Goal: Find specific page/section: Find specific page/section

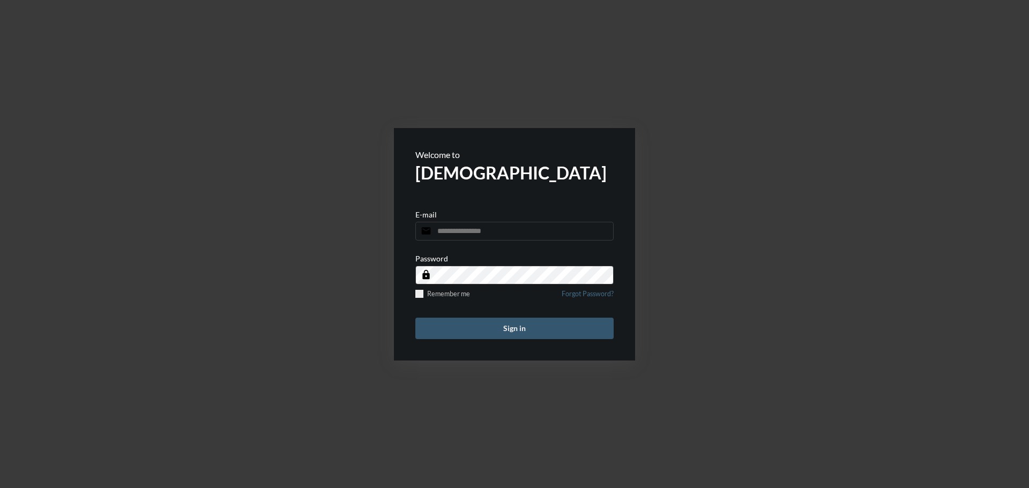
type input "**********"
click at [500, 331] on button "Sign in" at bounding box center [514, 328] width 198 height 21
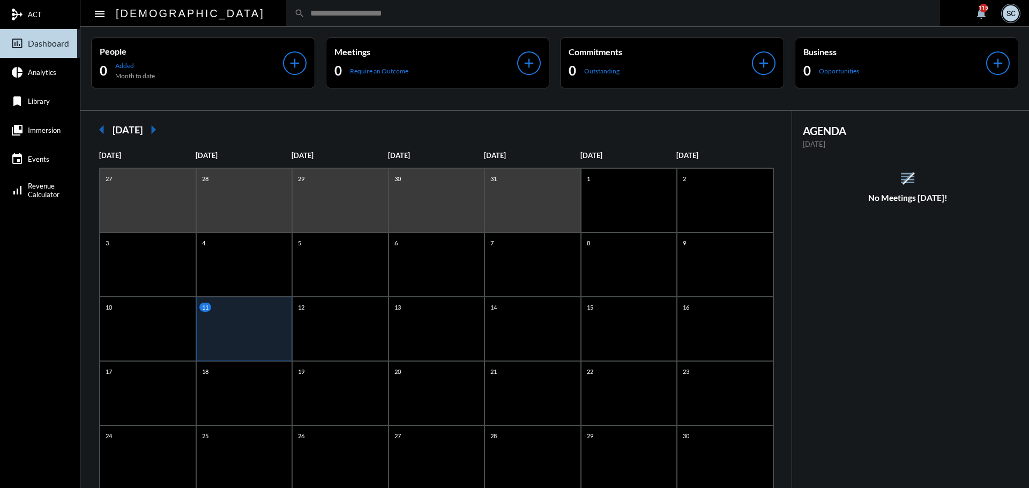
click at [570, 20] on div "search" at bounding box center [613, 13] width 654 height 26
click at [305, 12] on input "text" at bounding box center [618, 13] width 627 height 9
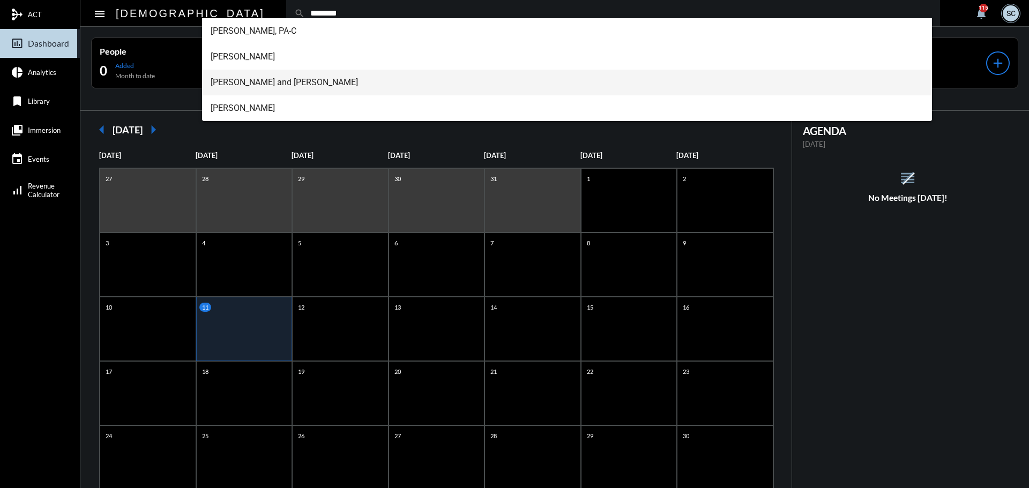
type input "********"
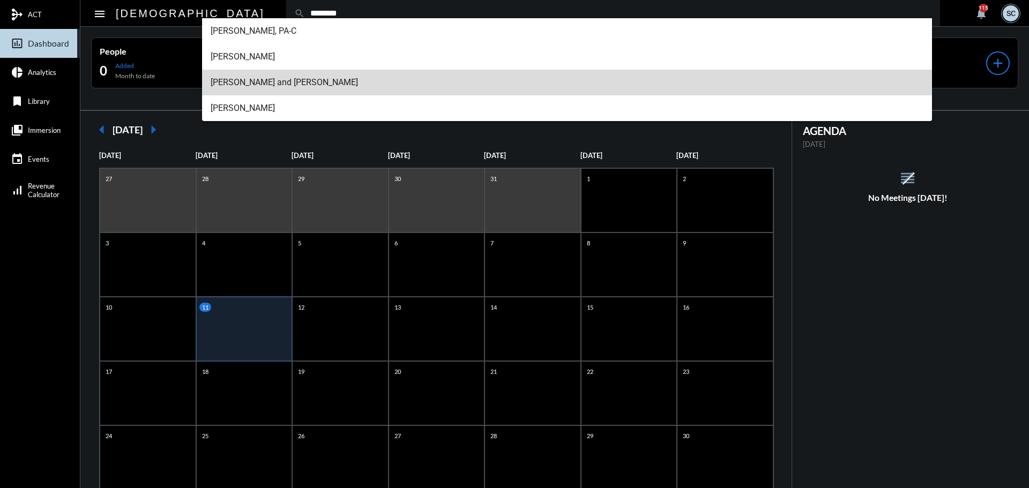
click at [279, 78] on span "[PERSON_NAME] and [PERSON_NAME]" at bounding box center [567, 83] width 713 height 26
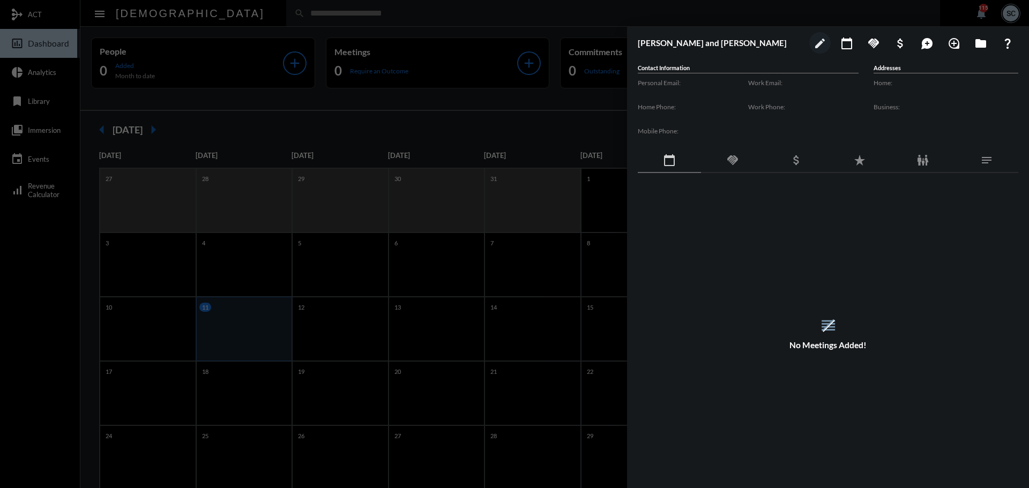
click at [736, 160] on mat-icon "handshake" at bounding box center [732, 160] width 13 height 13
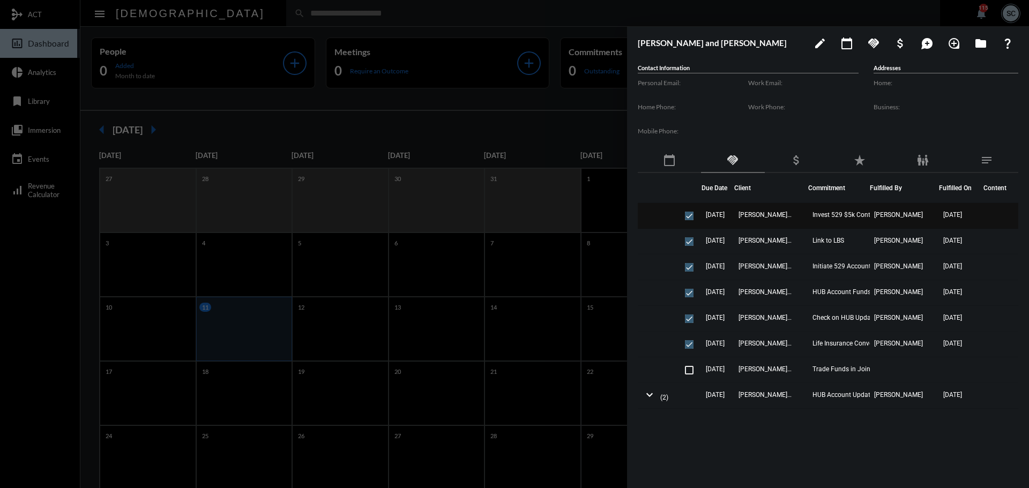
click at [800, 215] on td "[PERSON_NAME] and [PERSON_NAME]" at bounding box center [771, 216] width 74 height 26
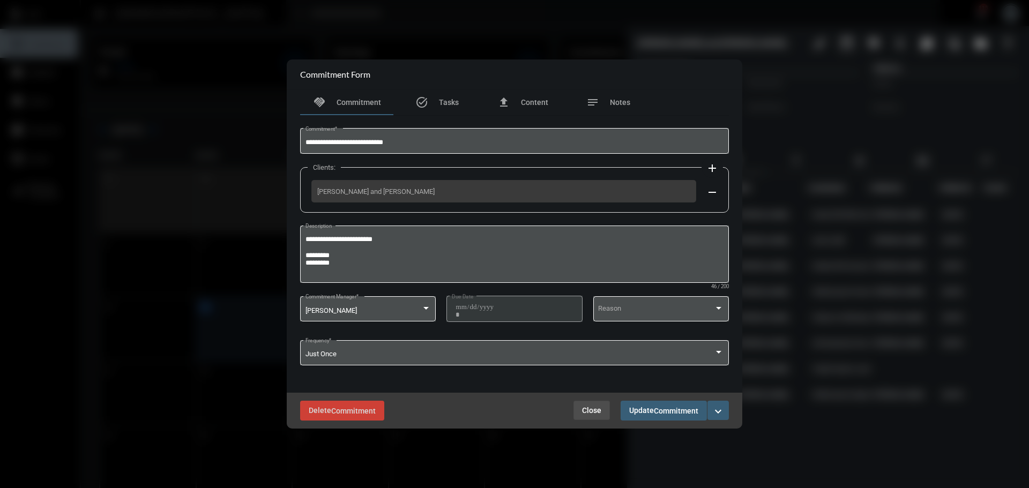
click at [589, 409] on span "Close" at bounding box center [591, 410] width 19 height 9
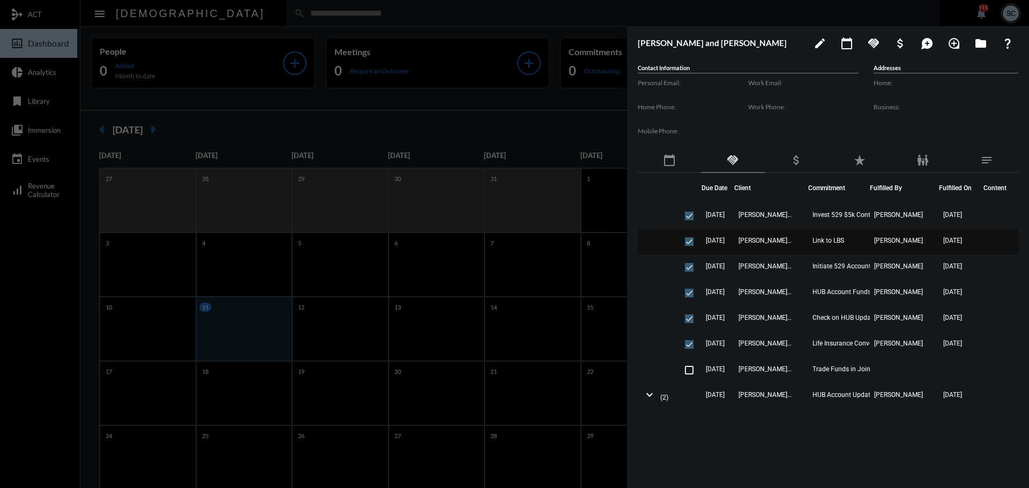
click at [801, 240] on td "[PERSON_NAME] and [PERSON_NAME]" at bounding box center [771, 242] width 74 height 26
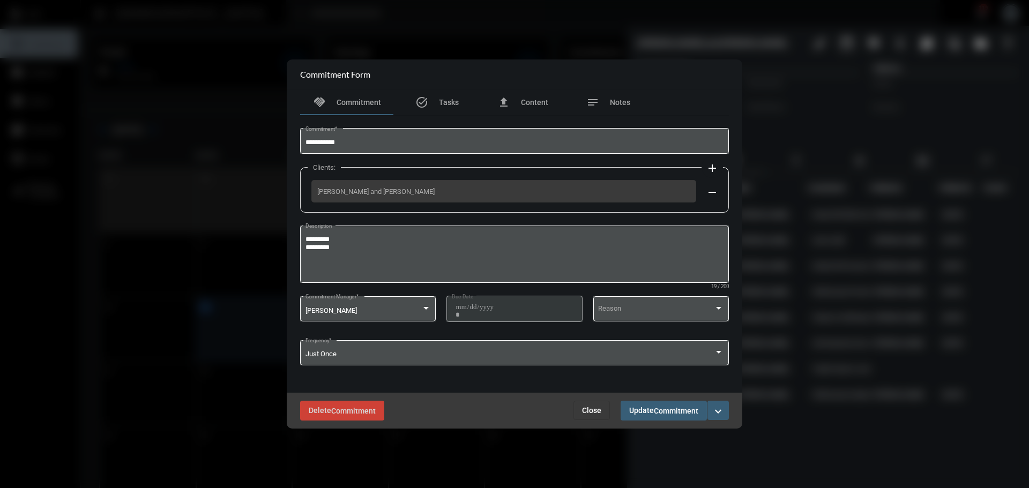
click at [599, 409] on span "Close" at bounding box center [591, 410] width 19 height 9
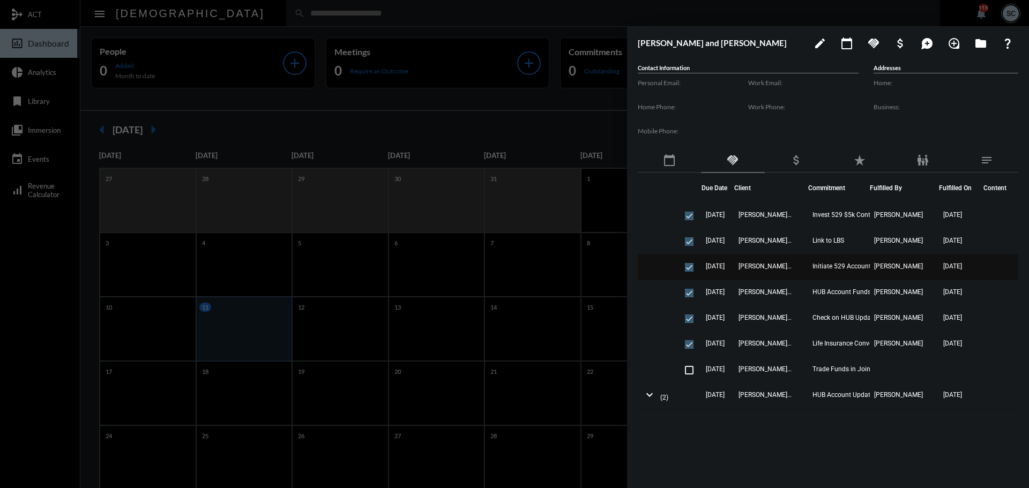
click at [797, 264] on td "[PERSON_NAME] and [PERSON_NAME]" at bounding box center [771, 268] width 74 height 26
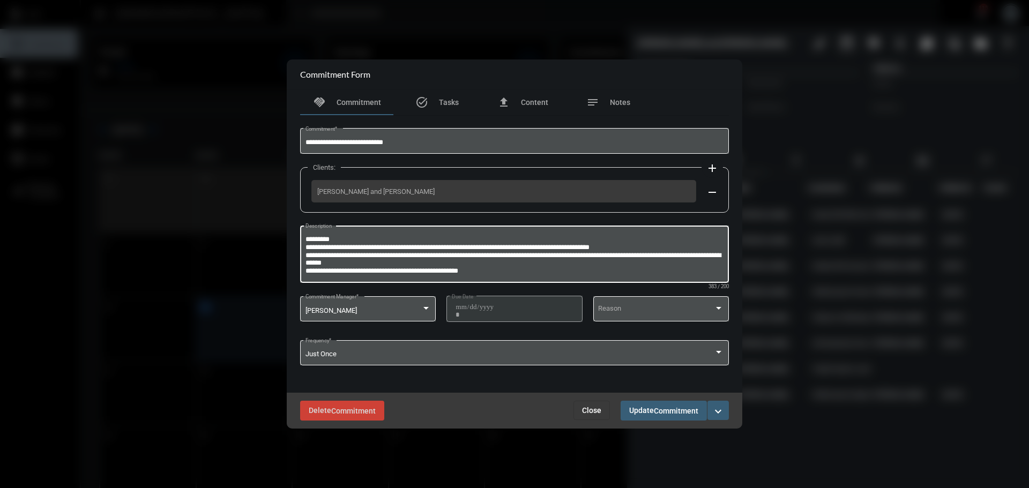
scroll to position [31, 0]
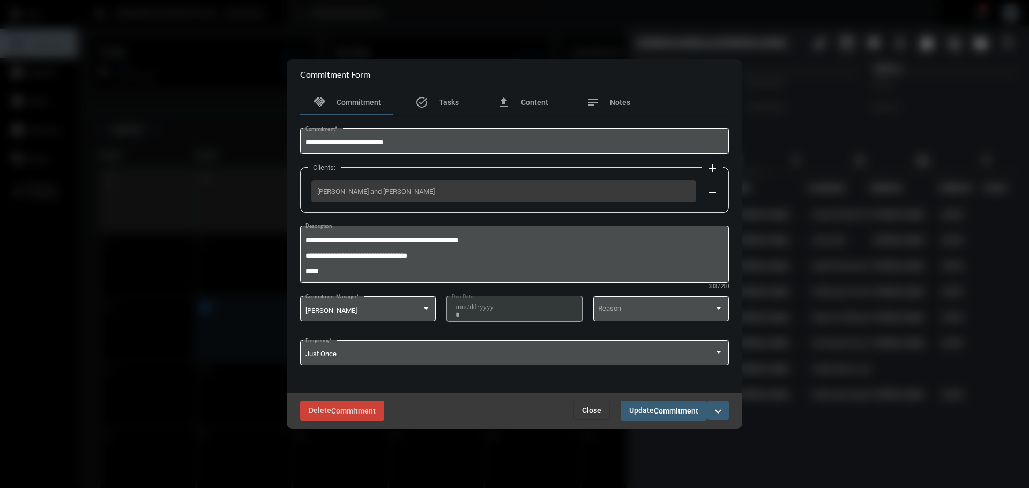
click at [594, 407] on span "Close" at bounding box center [591, 410] width 19 height 9
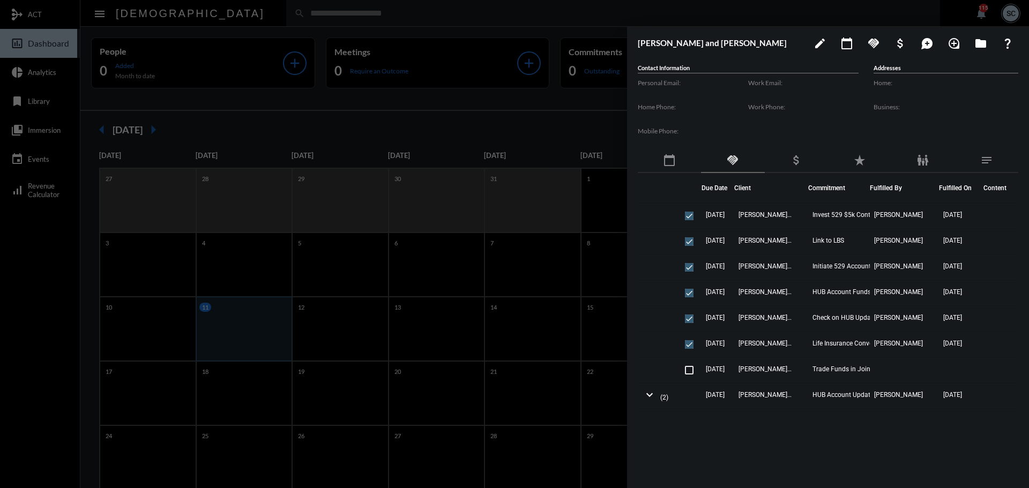
click at [537, 20] on div at bounding box center [514, 244] width 1029 height 488
